Goal: Information Seeking & Learning: Understand process/instructions

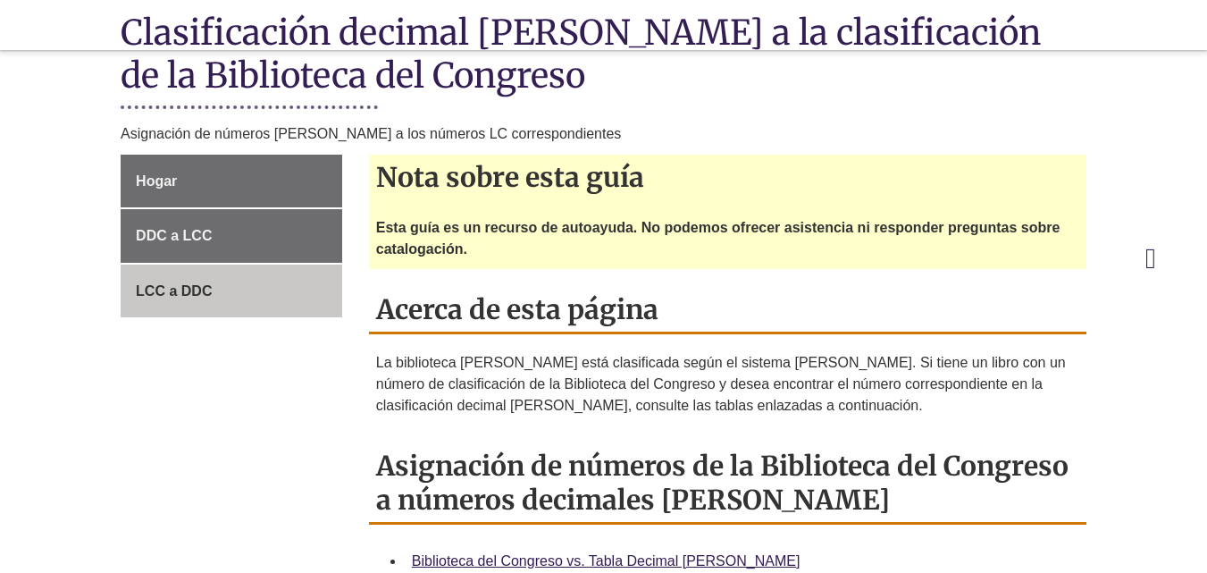
scroll to position [558, 0]
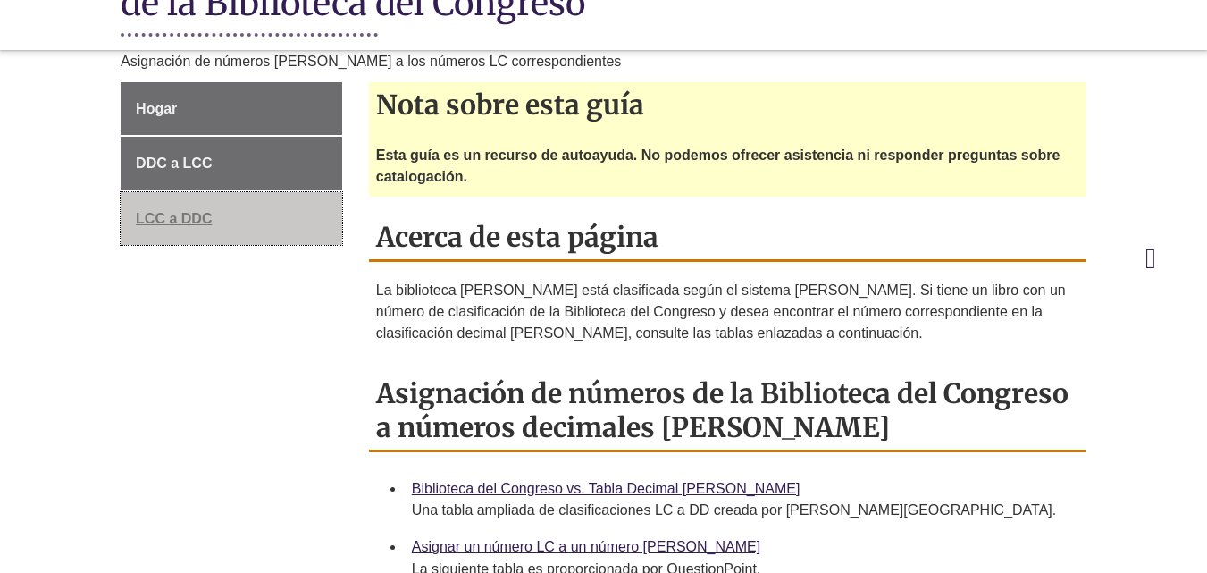
click at [159, 224] on font "LCC a DDC" at bounding box center [174, 218] width 76 height 15
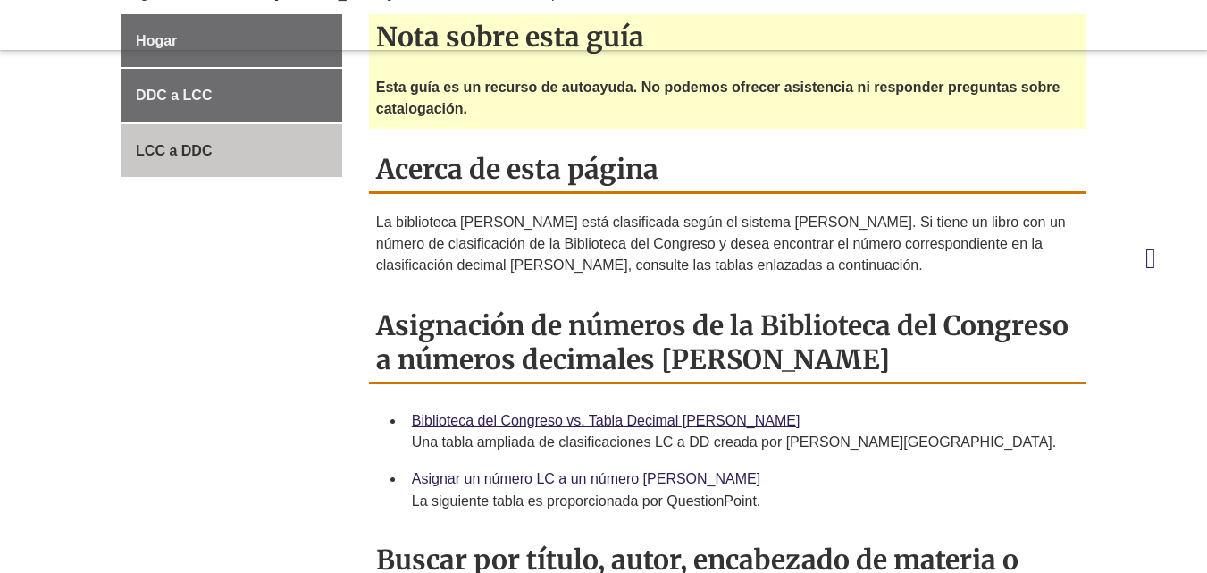
scroll to position [715, 0]
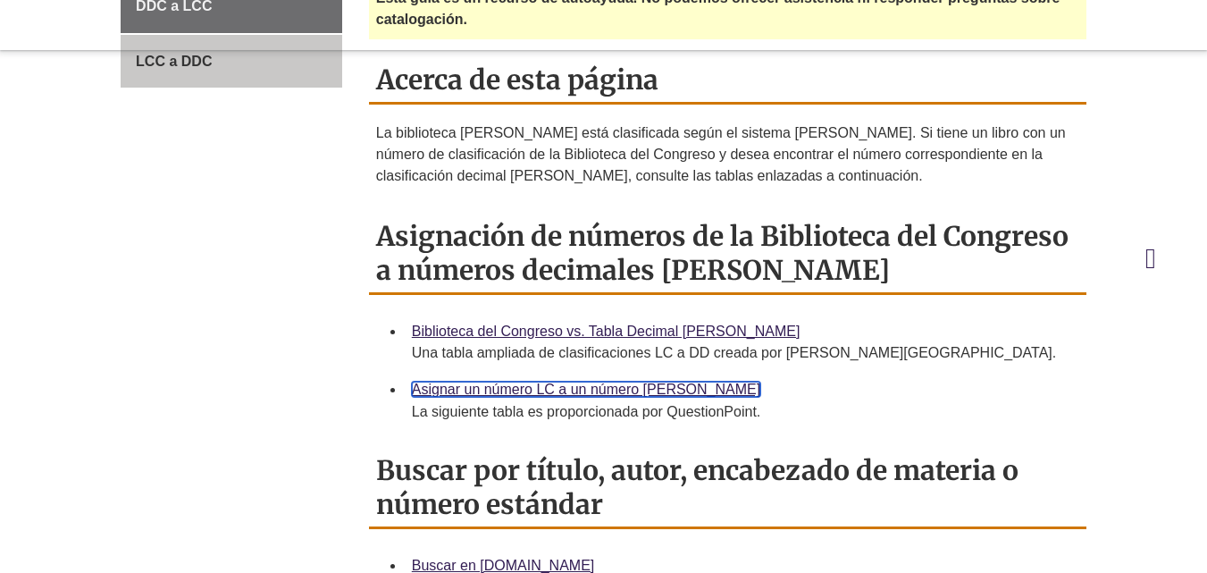
click at [511, 391] on font "Asignar un número LC a un número [PERSON_NAME]" at bounding box center [586, 389] width 348 height 15
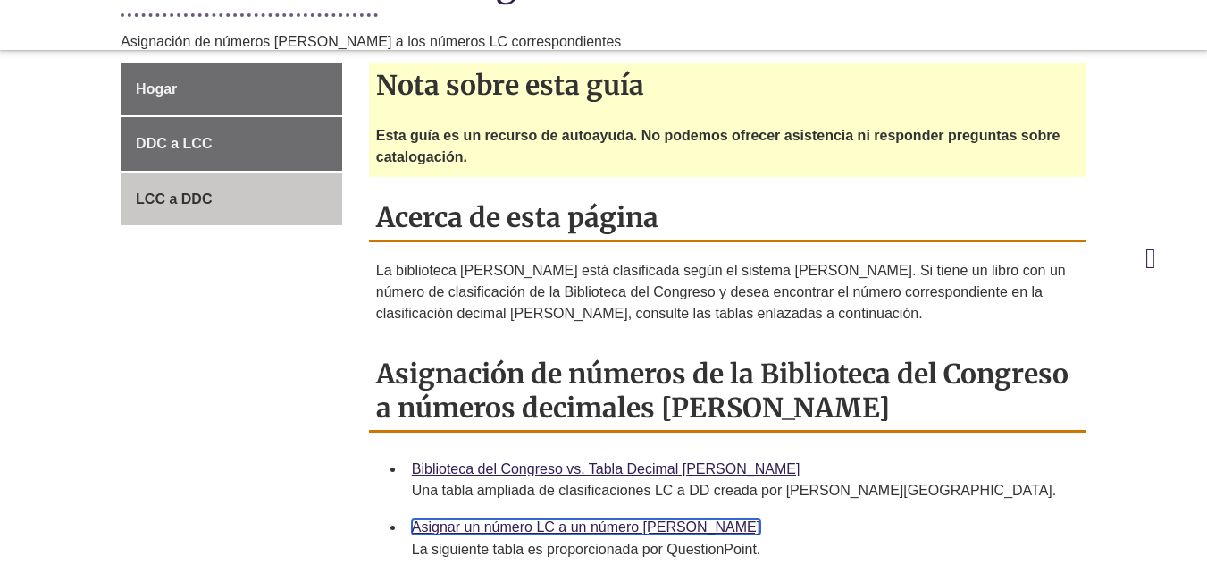
scroll to position [536, 0]
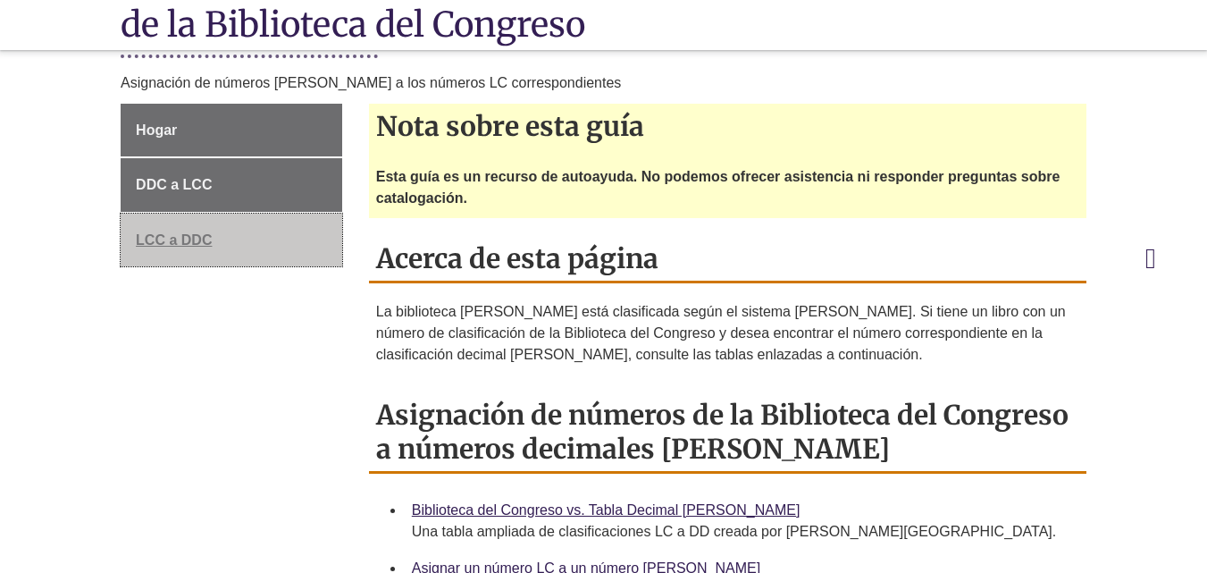
click at [181, 248] on link "LCC a DDC" at bounding box center [232, 241] width 222 height 54
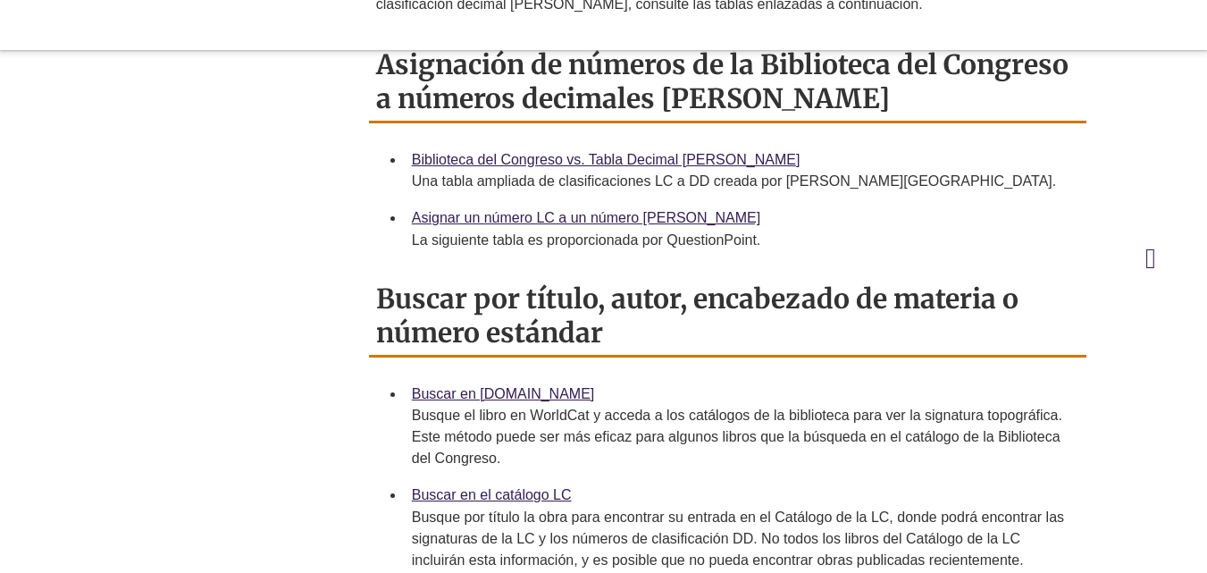
scroll to position [983, 0]
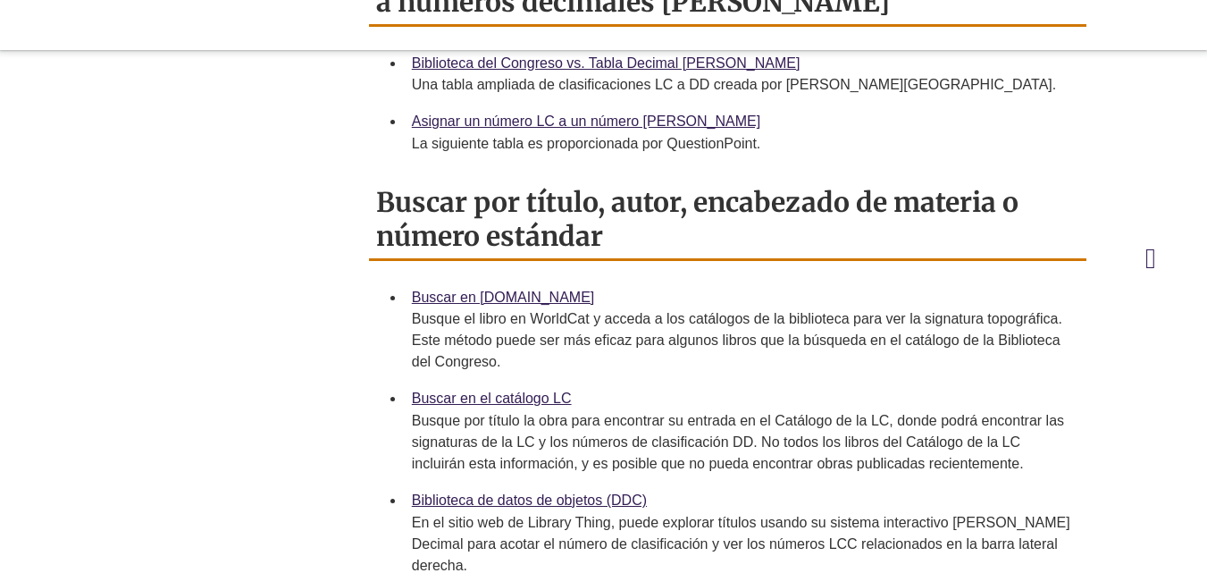
click at [218, 233] on div "Hogar DDC a LCC LCC a DDC Nota sobre esta guía Esta guía es un recurso de autoa…" at bounding box center [603, 191] width 993 height 1068
click at [508, 293] on font "Buscar en [DOMAIN_NAME]" at bounding box center [503, 297] width 183 height 15
